Goal: Check status

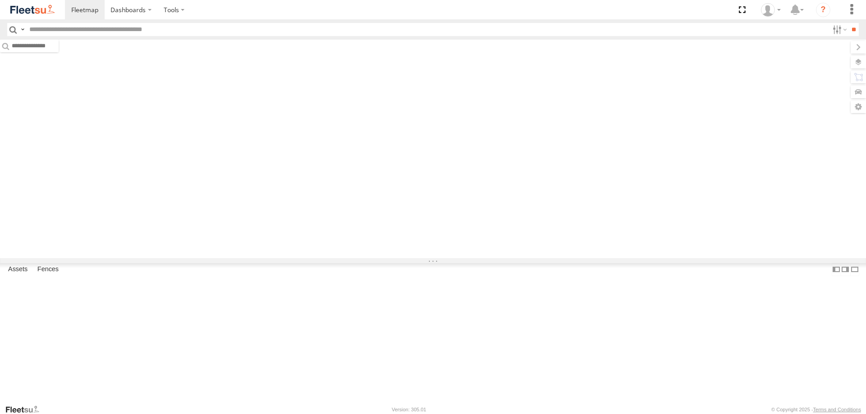
click at [0, 0] on div "Rural (T08 - Matt) Rural" at bounding box center [0, 0] width 0 height 0
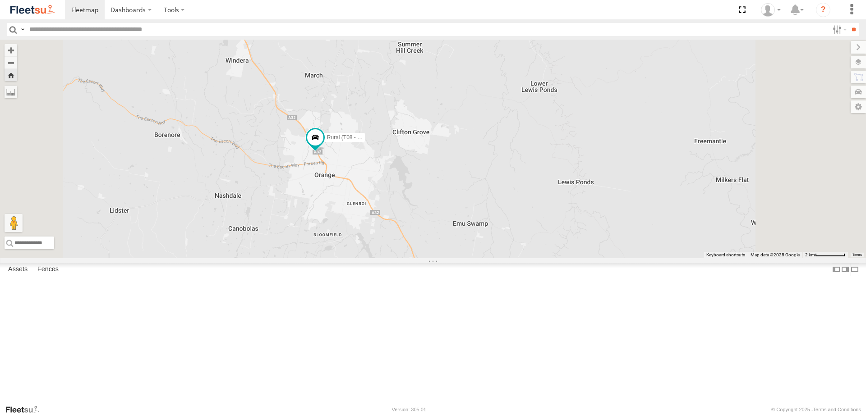
click at [0, 0] on link at bounding box center [0, 0] width 0 height 0
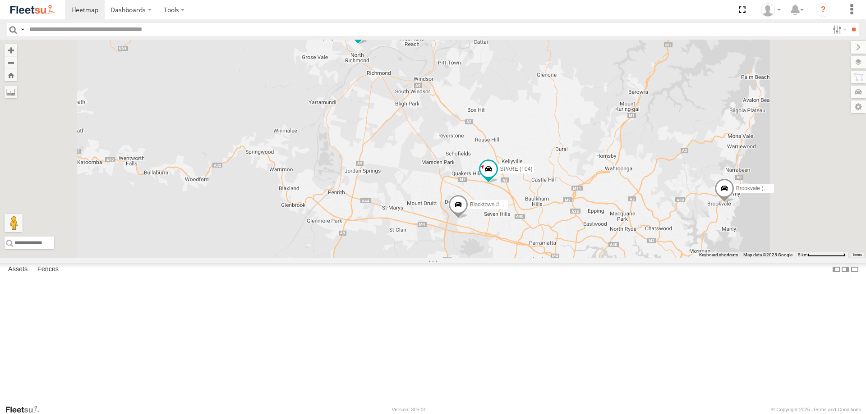
drag, startPoint x: 654, startPoint y: 189, endPoint x: 578, endPoint y: 95, distance: 121.1
click at [599, 106] on div "Brookvale (T10 - [PERSON_NAME]) Rural (T08 - [PERSON_NAME]) Blacktown #1 (T09 -…" at bounding box center [433, 149] width 866 height 219
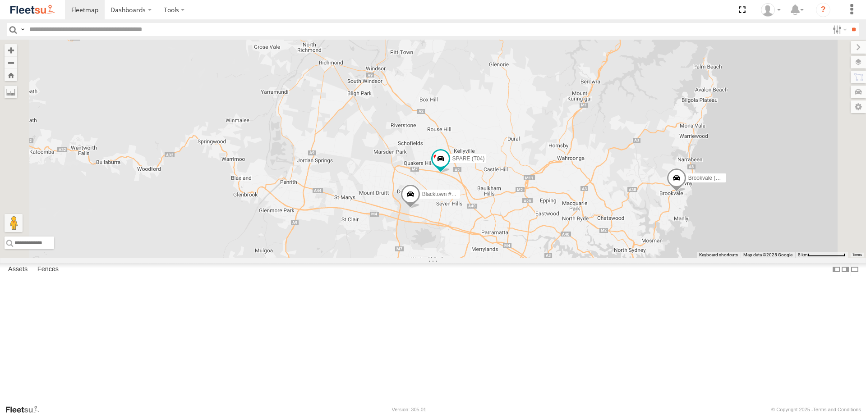
drag, startPoint x: 581, startPoint y: 138, endPoint x: 589, endPoint y: 171, distance: 33.8
click at [589, 171] on div "Brookvale (T10 - [PERSON_NAME]) Rural (T08 - [PERSON_NAME]) Blacktown #1 (T09 -…" at bounding box center [433, 149] width 866 height 219
